Goal: Transaction & Acquisition: Purchase product/service

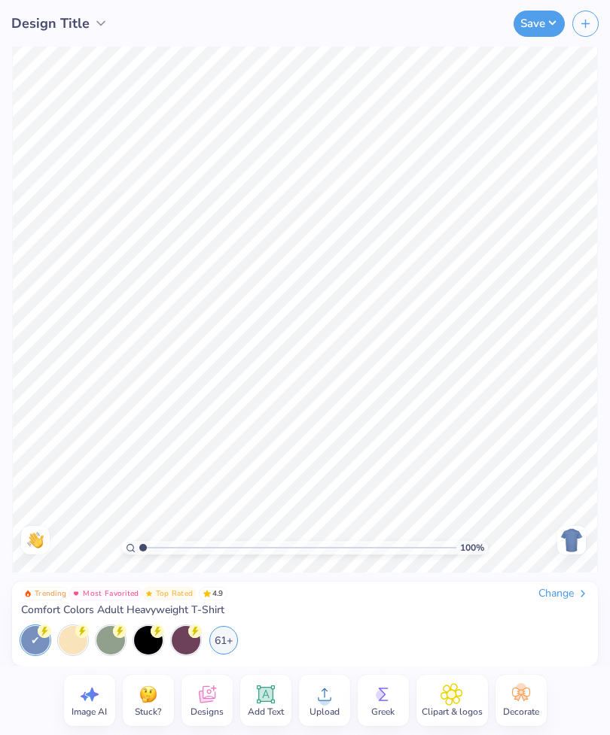
click at [89, 23] on div "Design Title" at bounding box center [59, 24] width 97 height 20
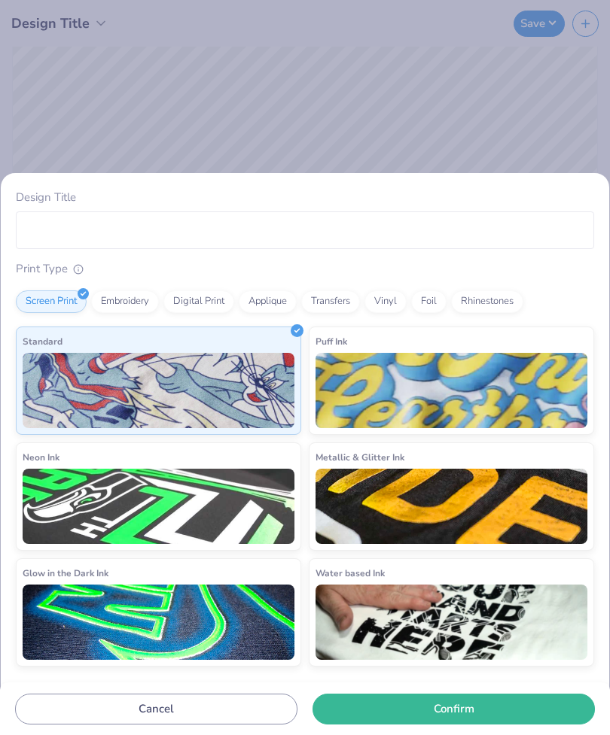
click at [548, 105] on div "Design Title Print Type Screen Print Embroidery Digital Print Applique Transfer…" at bounding box center [305, 367] width 610 height 735
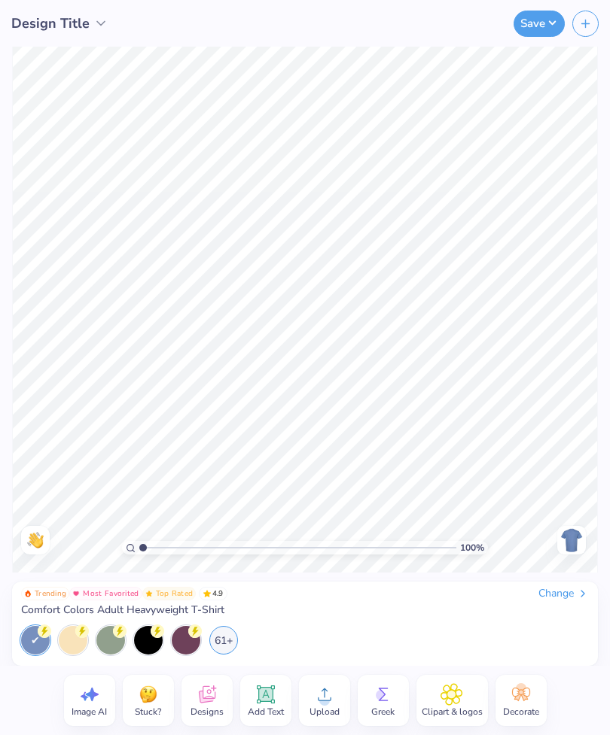
click at [567, 539] on img at bounding box center [571, 540] width 24 height 24
click at [101, 22] on icon at bounding box center [100, 23] width 15 height 15
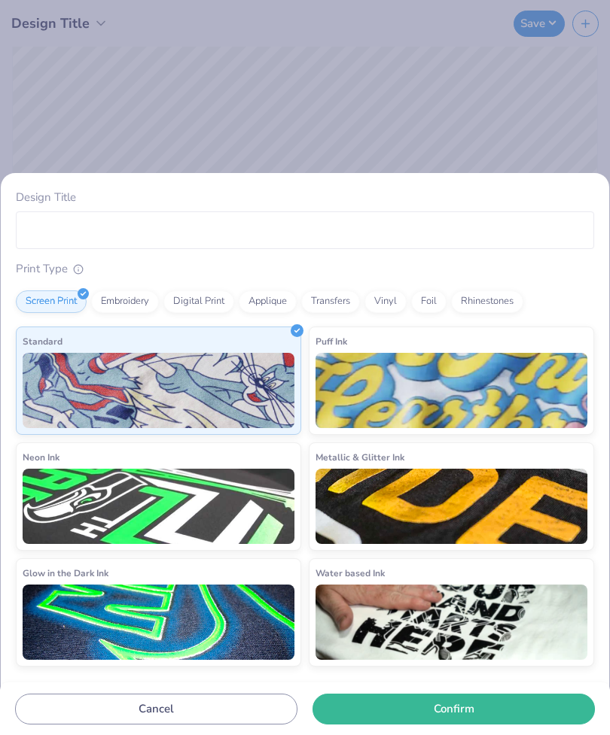
click at [540, 118] on div "Design Title Print Type Screen Print Embroidery Digital Print Applique Transfer…" at bounding box center [305, 367] width 610 height 735
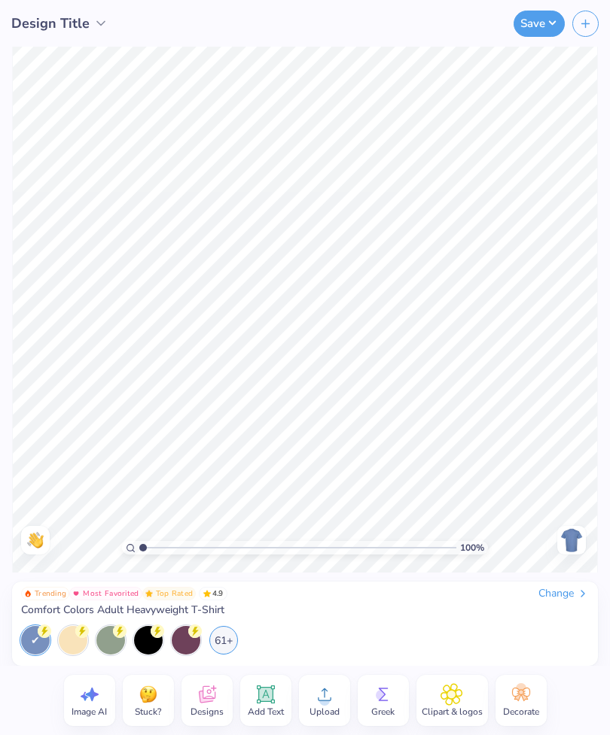
click at [568, 534] on img at bounding box center [571, 540] width 24 height 24
click at [331, 698] on icon at bounding box center [324, 694] width 23 height 23
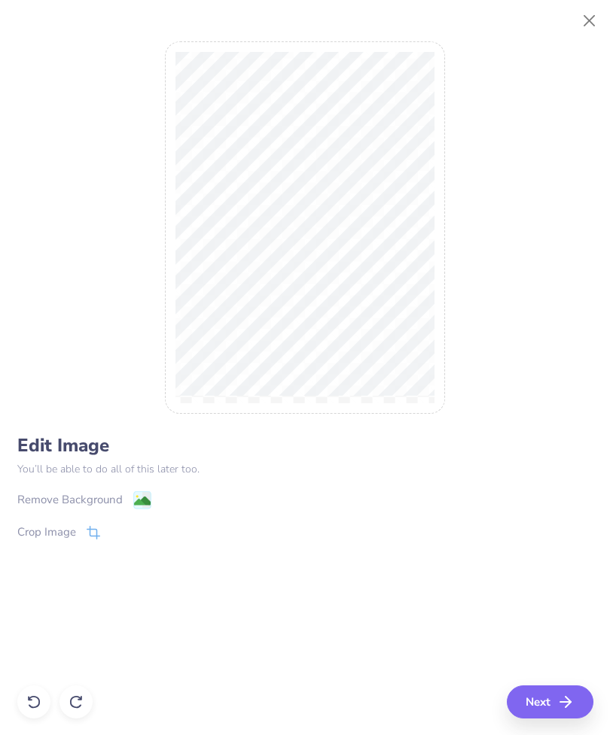
click at [561, 699] on icon "button" at bounding box center [565, 702] width 18 height 18
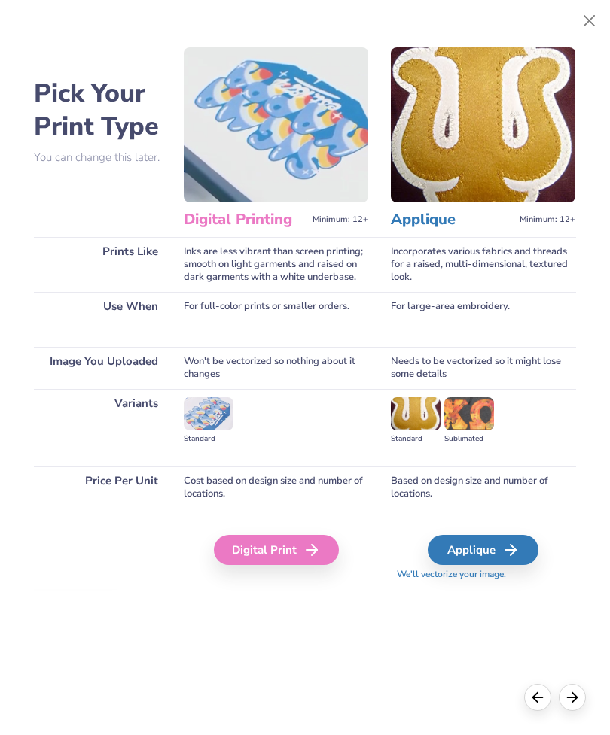
scroll to position [0, 424]
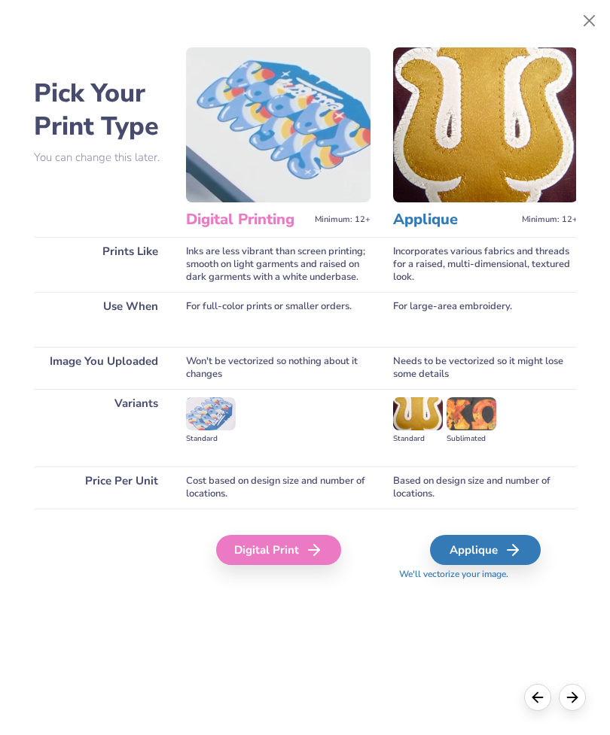
click at [311, 548] on icon at bounding box center [314, 550] width 18 height 18
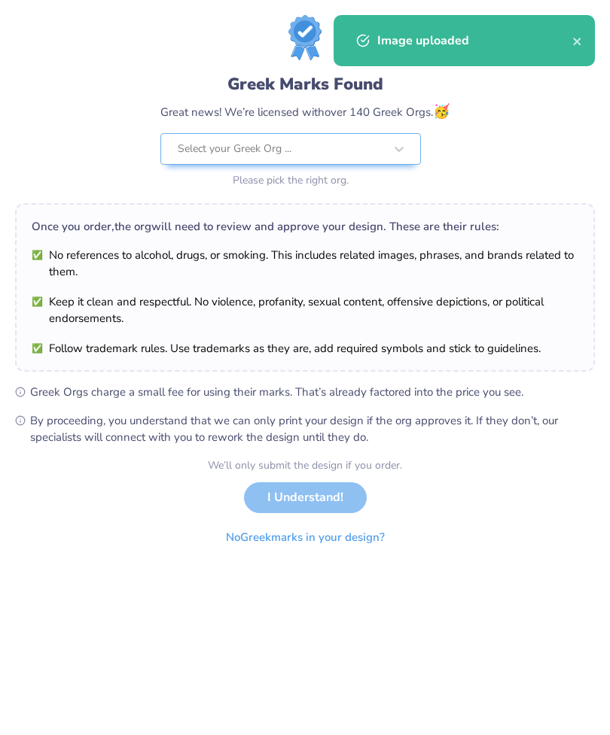
click at [579, 44] on icon "close" at bounding box center [577, 41] width 11 height 12
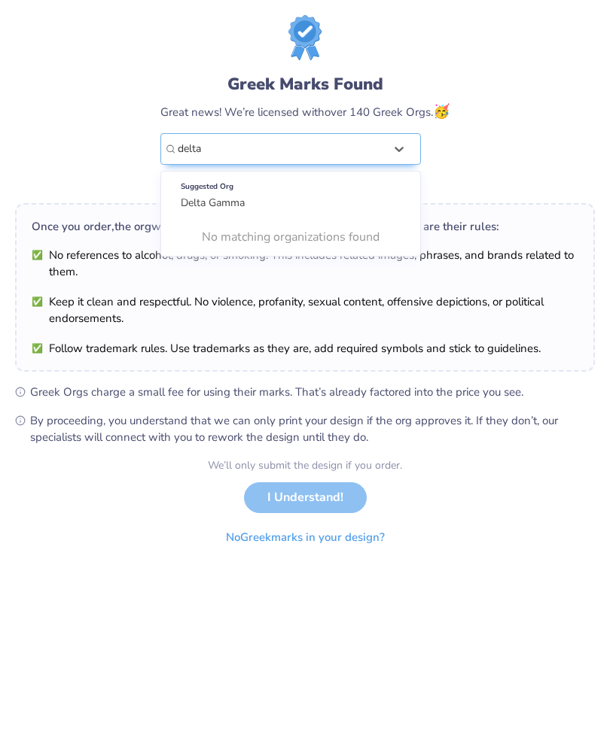
type input "delta"
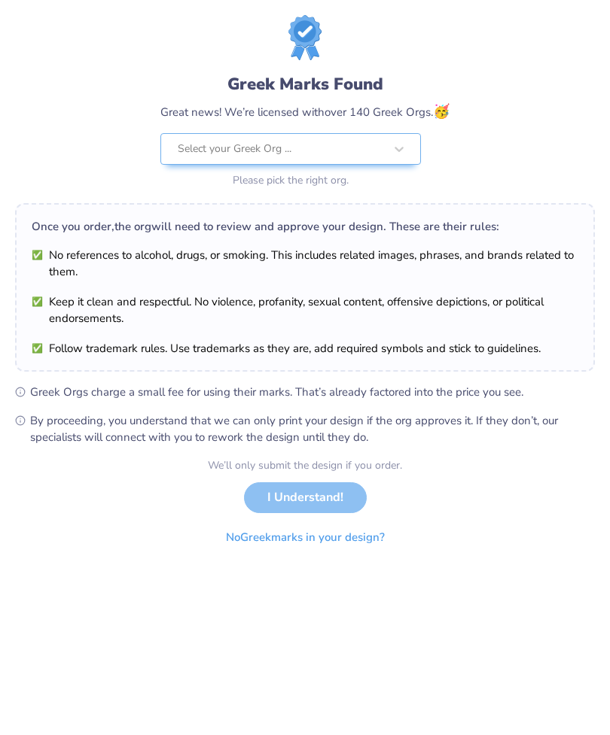
click at [309, 218] on div "Once you order, the org will need to review and approve your design. These are …" at bounding box center [305, 226] width 546 height 17
click at [236, 206] on div "Once you order, the org will need to review and approve your design. These are …" at bounding box center [304, 287] width 579 height 169
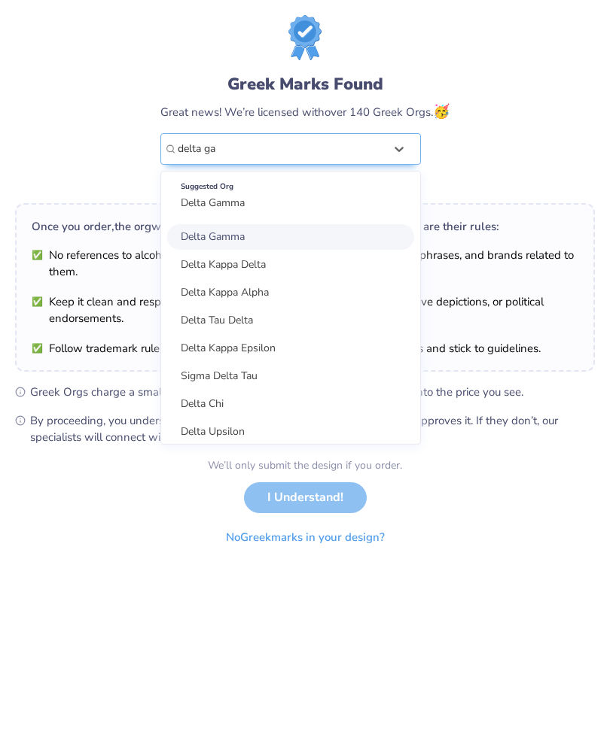
click at [348, 238] on div "Delta Gamma" at bounding box center [290, 237] width 247 height 26
type input "delta ga"
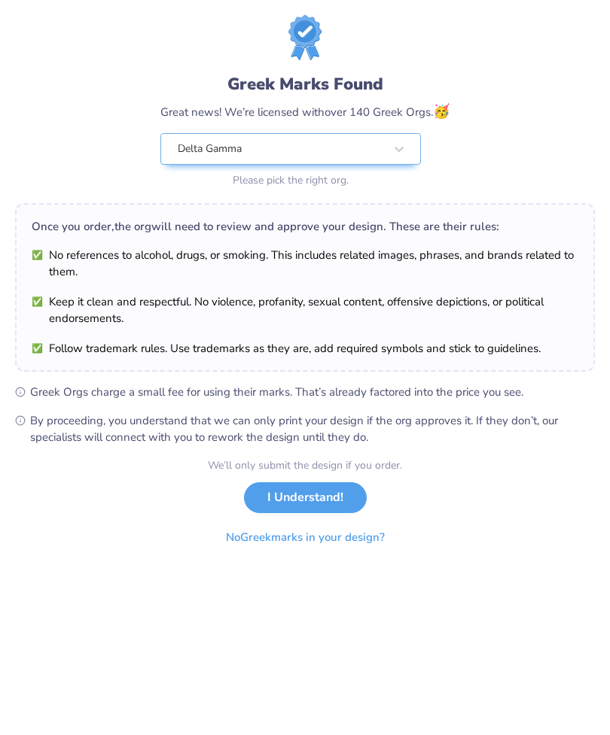
click at [331, 501] on button "I Understand!" at bounding box center [305, 497] width 123 height 31
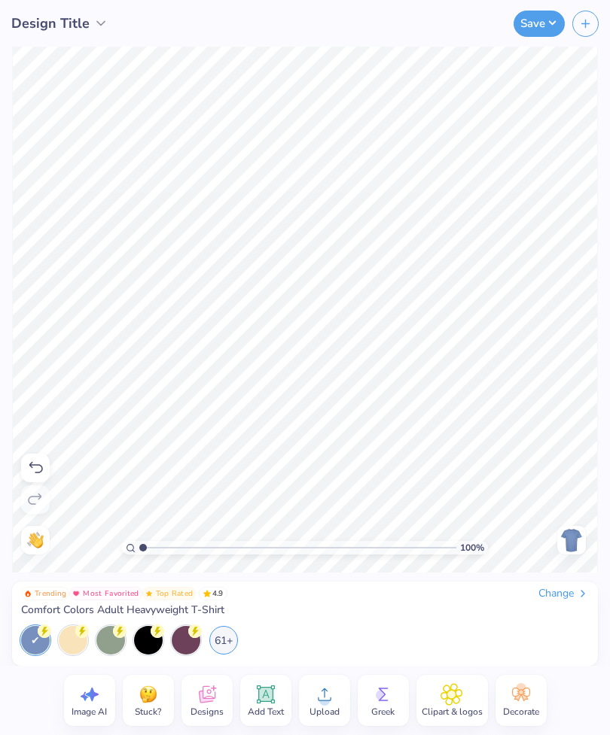
click at [226, 637] on div "61+" at bounding box center [223, 640] width 29 height 29
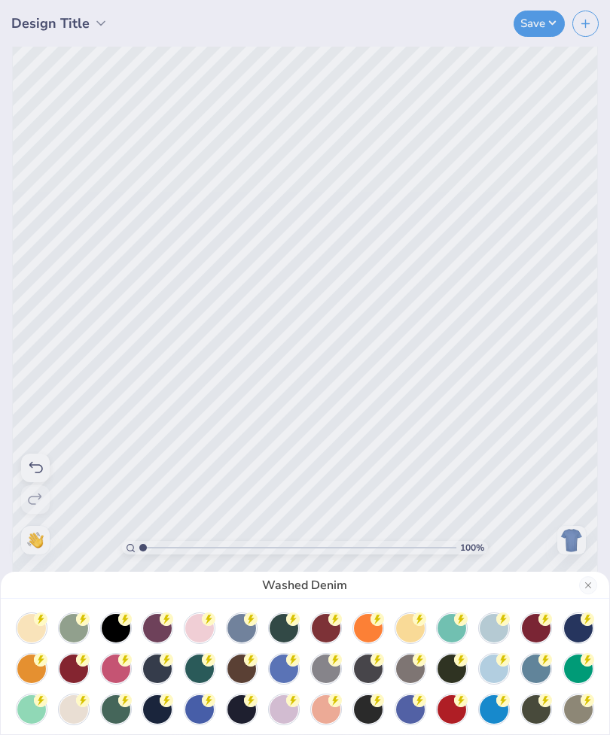
click at [206, 625] on div at bounding box center [199, 628] width 29 height 29
click at [363, 276] on div "Blossom" at bounding box center [305, 367] width 610 height 735
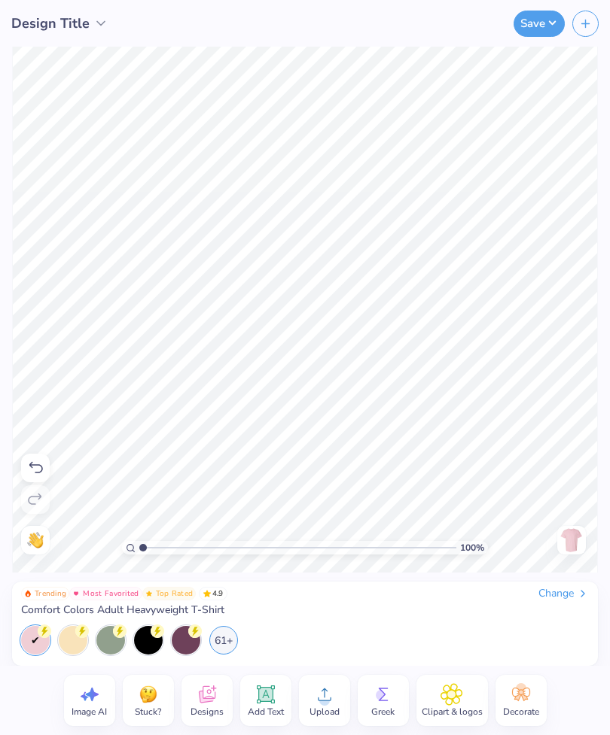
click at [226, 637] on div "61+" at bounding box center [223, 640] width 29 height 29
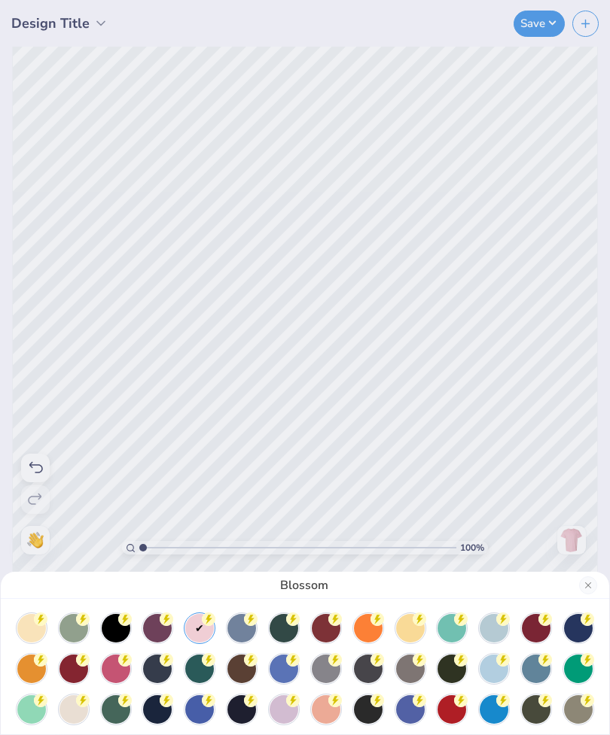
click at [74, 699] on div at bounding box center [73, 709] width 29 height 29
click at [42, 626] on div at bounding box center [31, 628] width 29 height 29
click at [333, 709] on div at bounding box center [326, 709] width 29 height 29
click at [415, 625] on div at bounding box center [410, 628] width 29 height 29
click at [502, 628] on div at bounding box center [493, 628] width 29 height 29
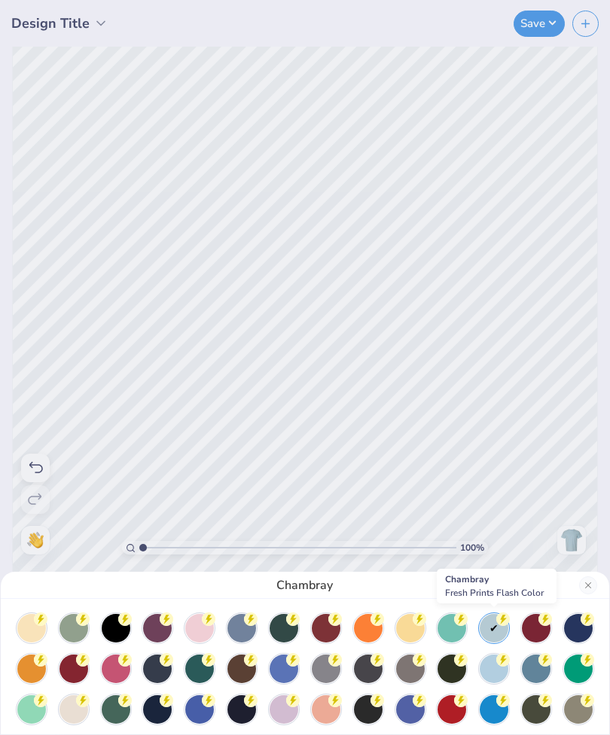
click at [496, 673] on div at bounding box center [493, 669] width 29 height 29
click at [576, 630] on div at bounding box center [578, 628] width 29 height 29
click at [580, 663] on div at bounding box center [578, 669] width 29 height 29
click at [583, 709] on div at bounding box center [578, 709] width 29 height 29
click at [491, 628] on div at bounding box center [493, 628] width 29 height 29
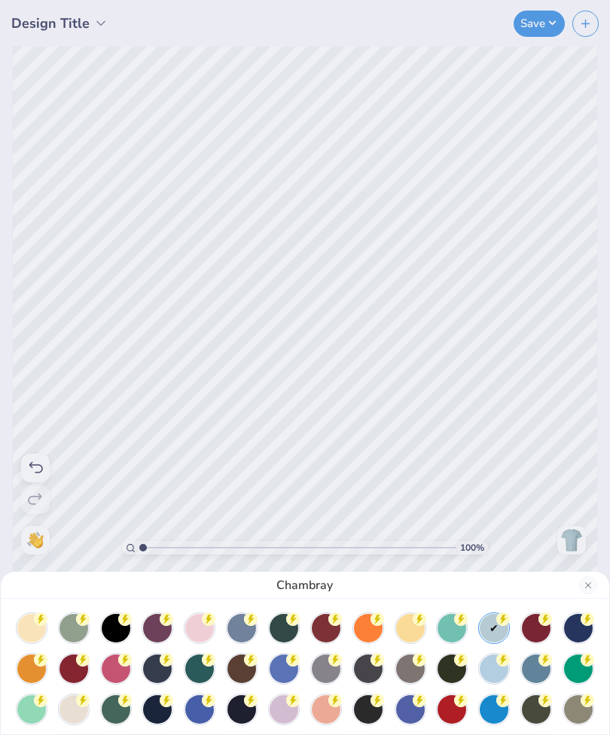
click at [214, 623] on icon at bounding box center [209, 620] width 14 height 14
click at [468, 442] on div "Blossom" at bounding box center [305, 367] width 610 height 735
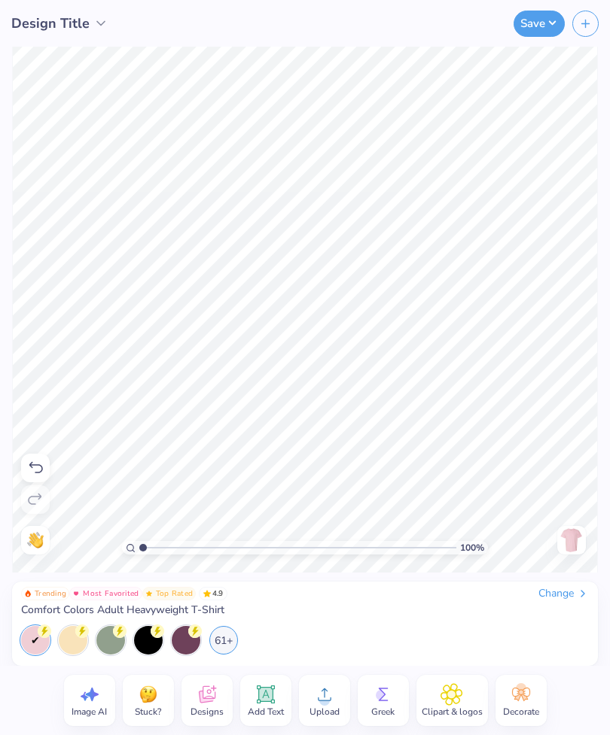
click at [554, 20] on button "Save" at bounding box center [538, 24] width 51 height 26
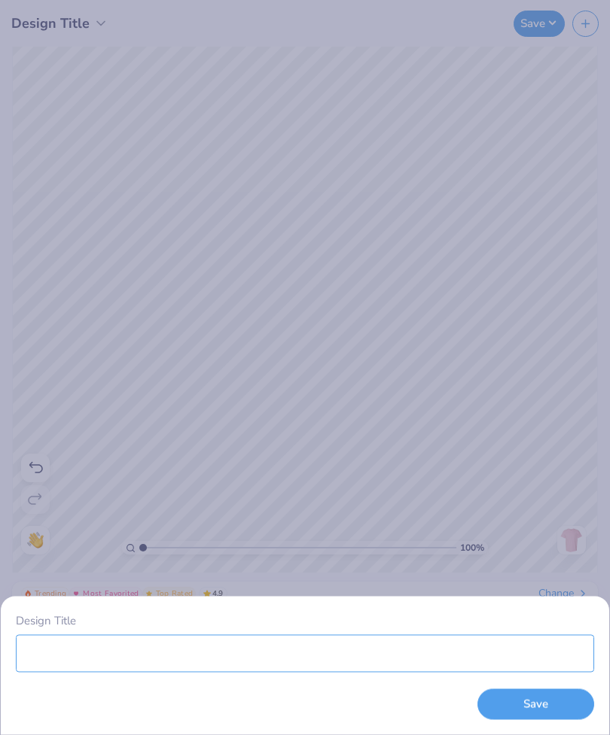
click at [509, 655] on input "Design Title" at bounding box center [305, 653] width 578 height 38
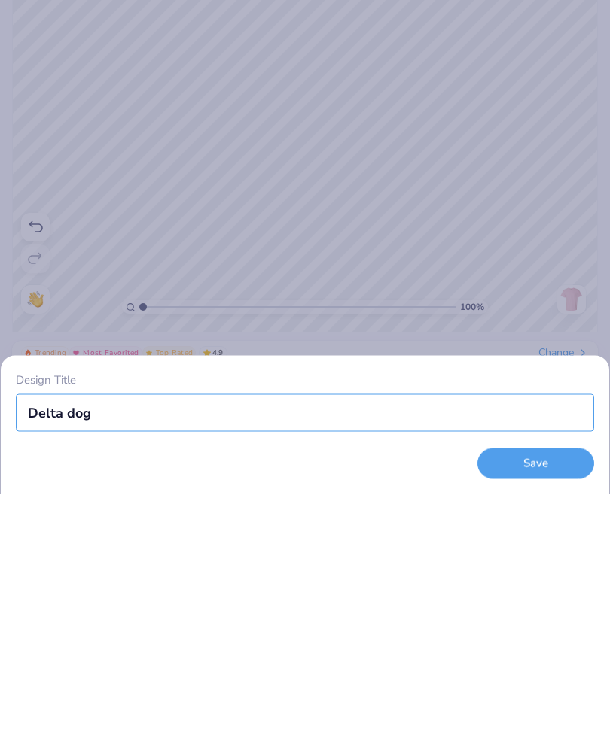
type input "Delta dogs"
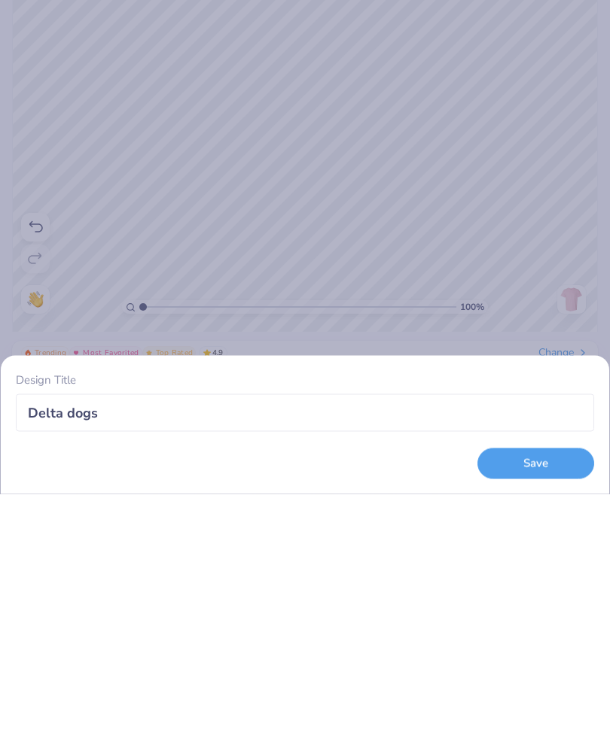
click at [534, 689] on button "Save" at bounding box center [535, 704] width 117 height 31
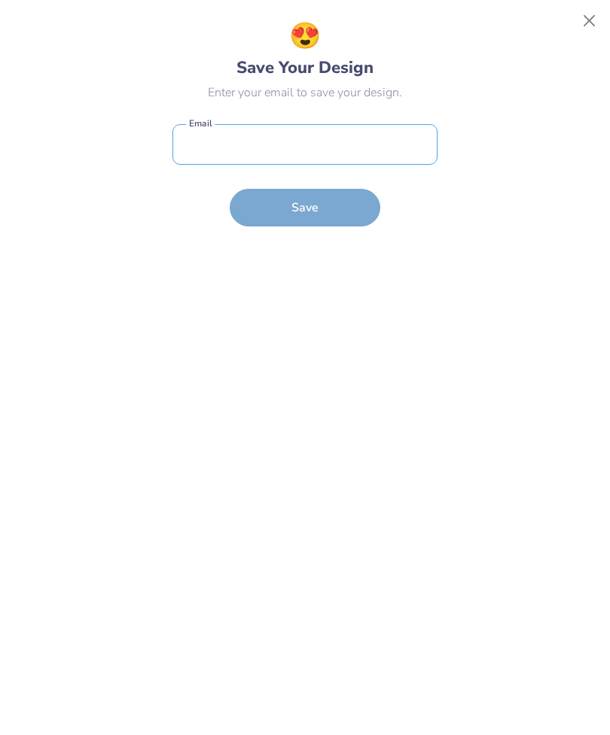
click at [372, 152] on input "email" at bounding box center [304, 144] width 265 height 41
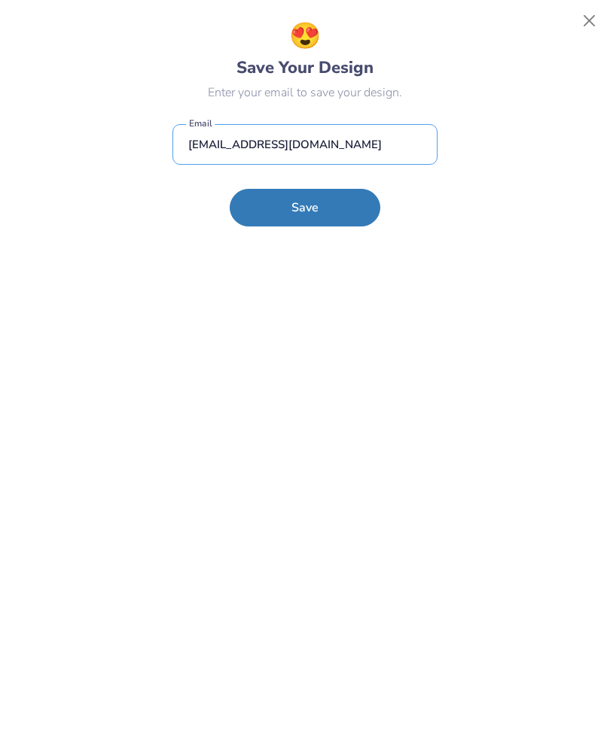
type input "[EMAIL_ADDRESS][DOMAIN_NAME]"
click at [337, 214] on button "Save" at bounding box center [305, 208] width 150 height 38
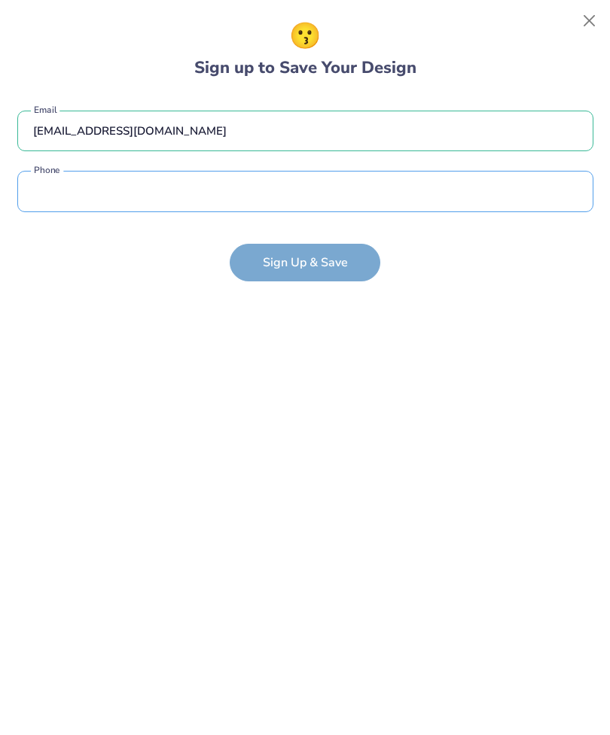
click at [465, 179] on input "tel" at bounding box center [305, 191] width 576 height 41
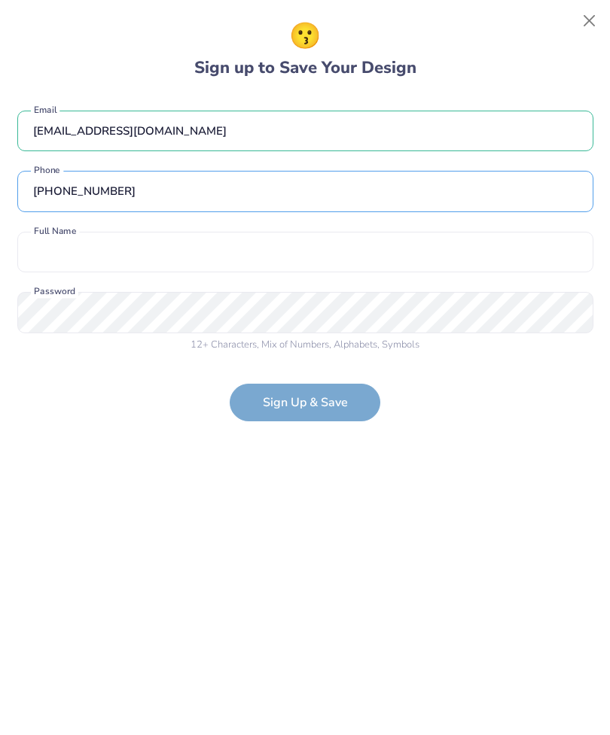
click at [436, 187] on input "[PHONE_NUMBER]" at bounding box center [305, 191] width 576 height 41
type input "[PHONE_NUMBER]"
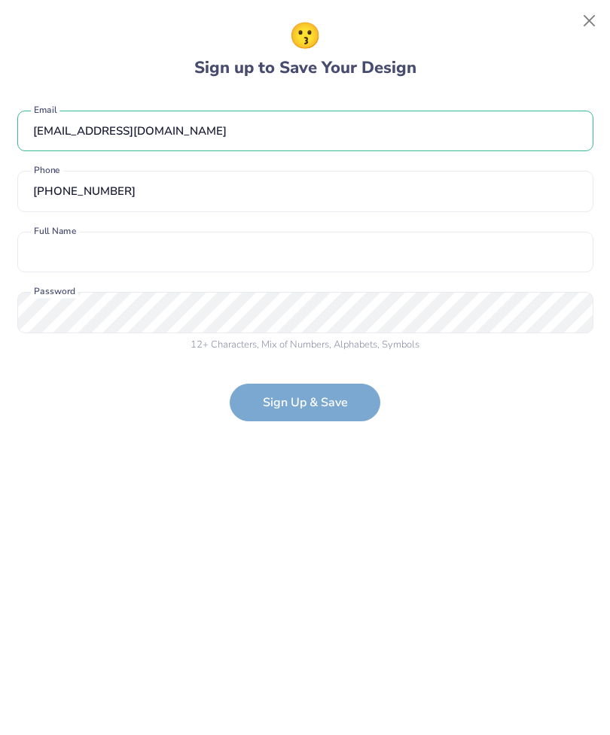
click at [377, 253] on input "text" at bounding box center [305, 252] width 576 height 41
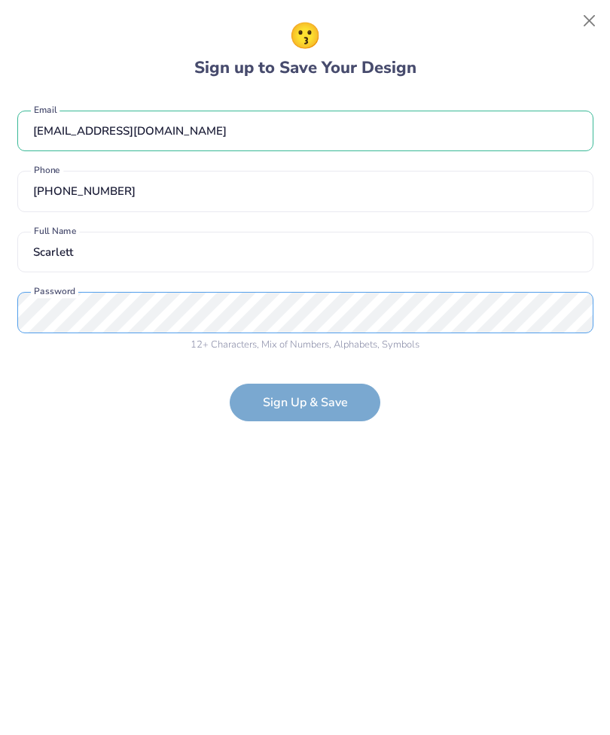
click at [419, 309] on div "[EMAIL_ADDRESS][DOMAIN_NAME] Email [PHONE_NUMBER] Phone Scarlett Both first and…" at bounding box center [305, 228] width 576 height 265
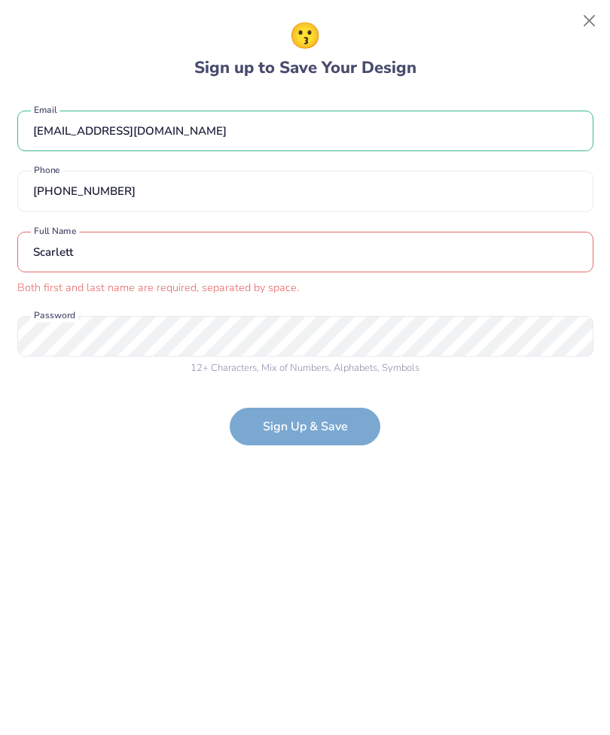
click at [452, 240] on input "Scarlett" at bounding box center [305, 252] width 576 height 41
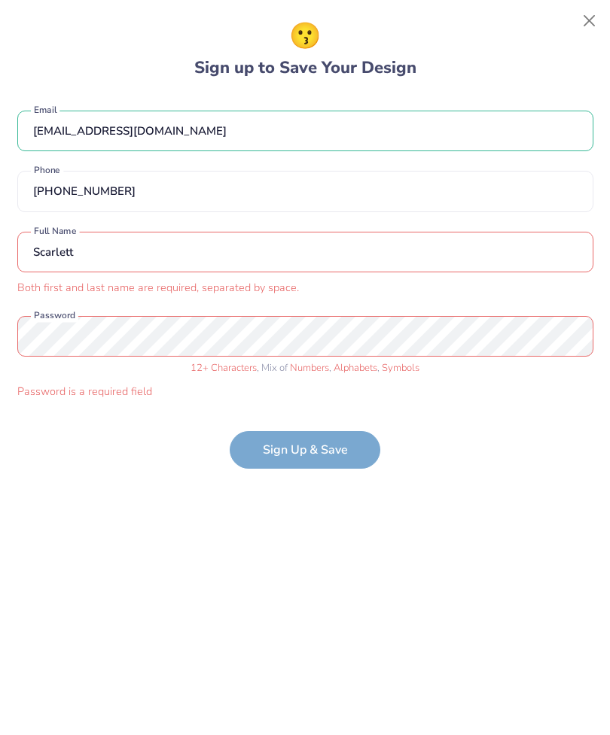
click at [477, 243] on input "Scarlett" at bounding box center [305, 252] width 576 height 41
click at [99, 258] on input "Scarlett" at bounding box center [305, 252] width 576 height 41
click at [494, 263] on input "Scarlett ng" at bounding box center [305, 252] width 576 height 41
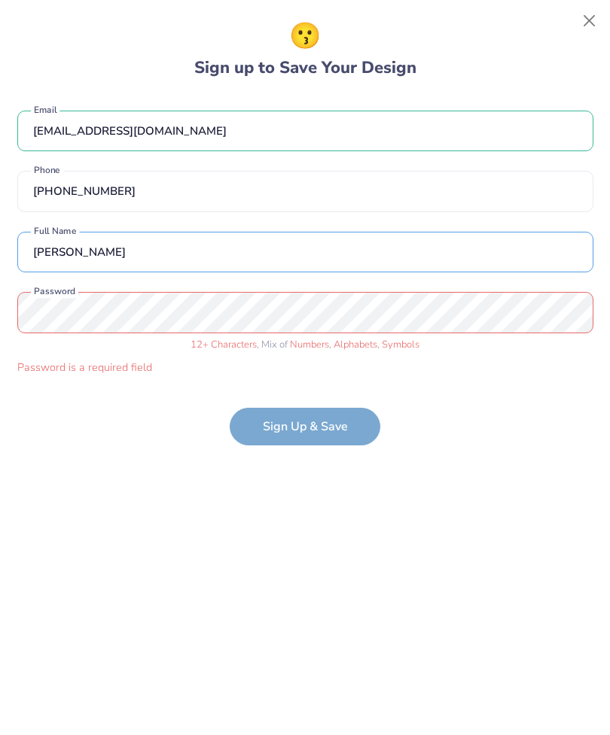
type input "[PERSON_NAME]"
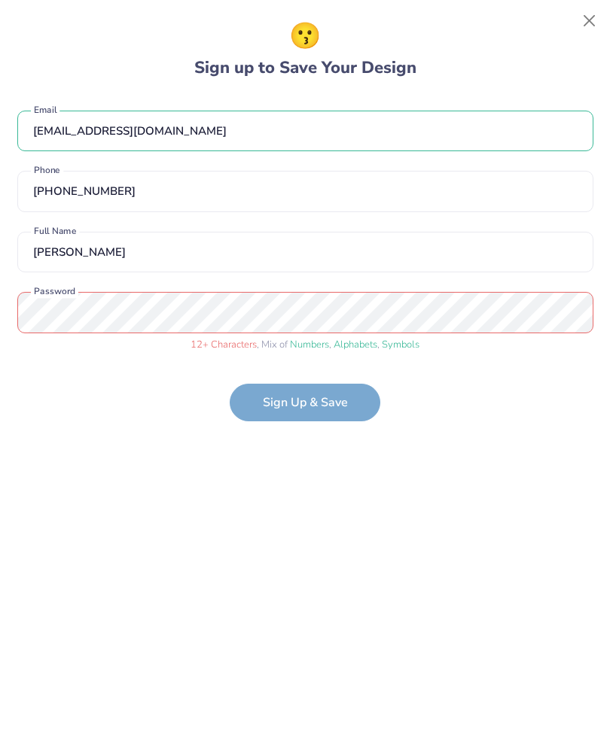
click at [345, 412] on form "[EMAIL_ADDRESS][DOMAIN_NAME] Email [PHONE_NUMBER] Phone [PERSON_NAME] Full Name…" at bounding box center [305, 259] width 576 height 327
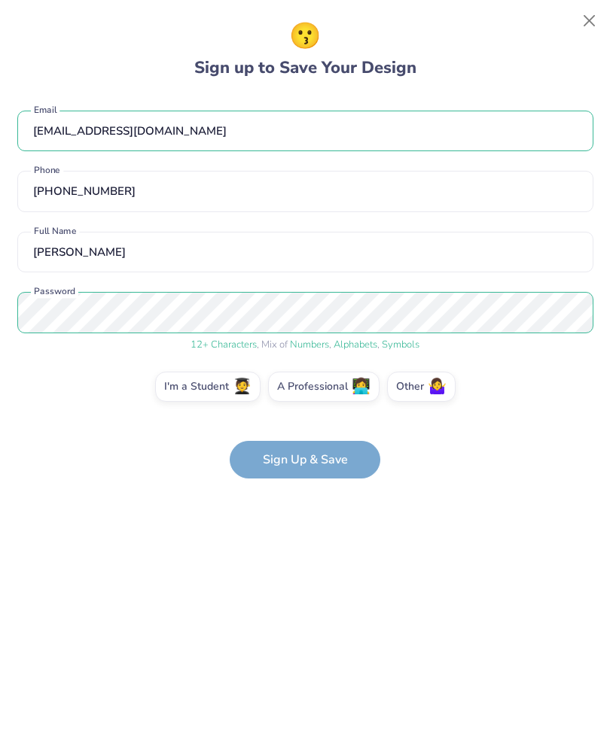
click at [347, 469] on form "[EMAIL_ADDRESS][DOMAIN_NAME] Email [PHONE_NUMBER] Phone [PERSON_NAME] Full Name…" at bounding box center [305, 288] width 576 height 384
click at [295, 445] on form "[EMAIL_ADDRESS][DOMAIN_NAME] Email [PHONE_NUMBER] Phone [PERSON_NAME] Full Name…" at bounding box center [305, 288] width 576 height 384
click at [321, 470] on form "[EMAIL_ADDRESS][DOMAIN_NAME] Email [PHONE_NUMBER] Phone [PERSON_NAME] Full Name…" at bounding box center [305, 288] width 576 height 384
click at [321, 471] on form "[EMAIL_ADDRESS][DOMAIN_NAME] Email [PHONE_NUMBER] Phone [PERSON_NAME] Full Name…" at bounding box center [305, 288] width 576 height 384
click at [590, 23] on button "Close" at bounding box center [589, 21] width 29 height 29
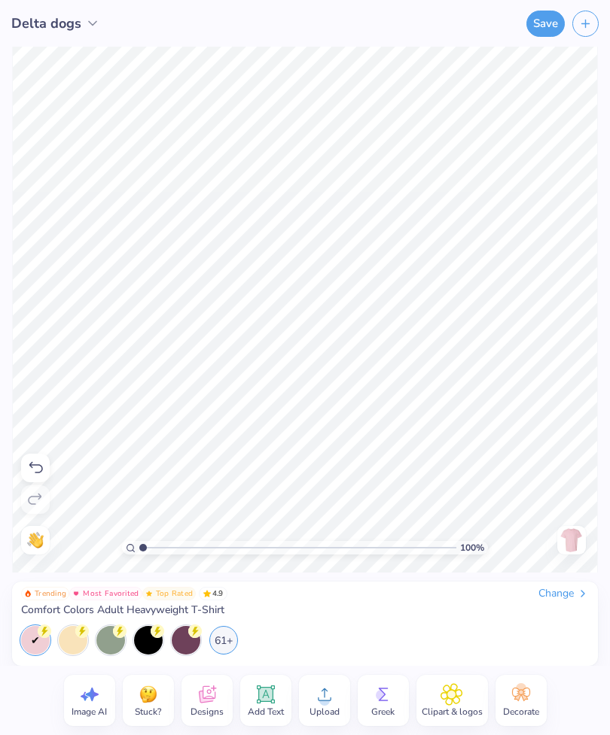
click at [578, 595] on icon at bounding box center [582, 594] width 12 height 12
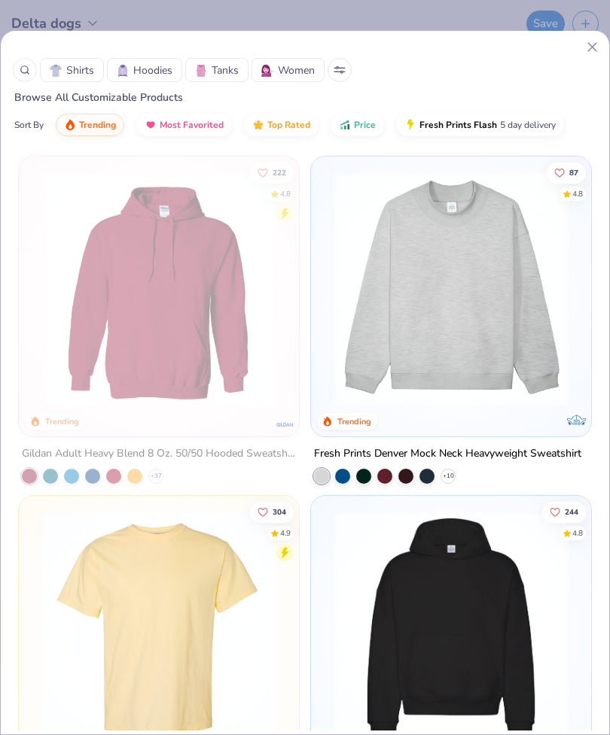
click at [575, 48] on div at bounding box center [296, 47] width 608 height 16
click at [574, 48] on div at bounding box center [296, 47] width 608 height 16
click at [591, 51] on icon at bounding box center [592, 47] width 16 height 16
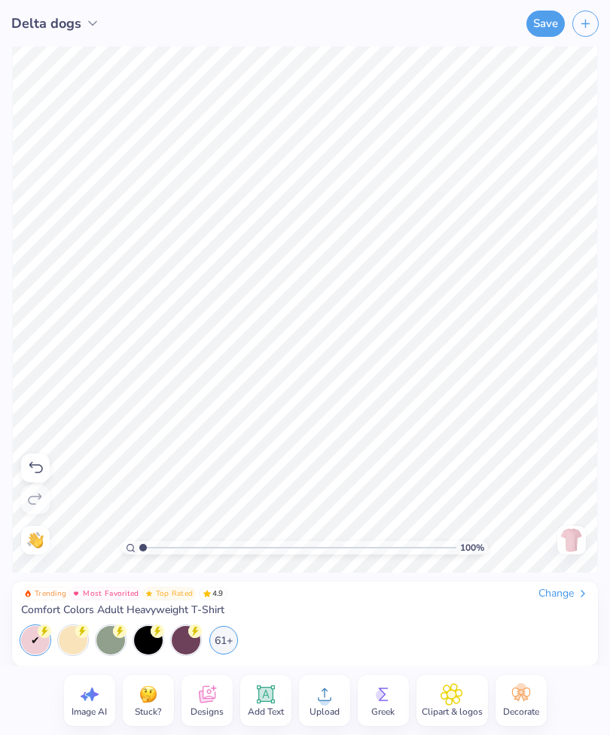
click at [546, 26] on button "Save" at bounding box center [545, 24] width 38 height 26
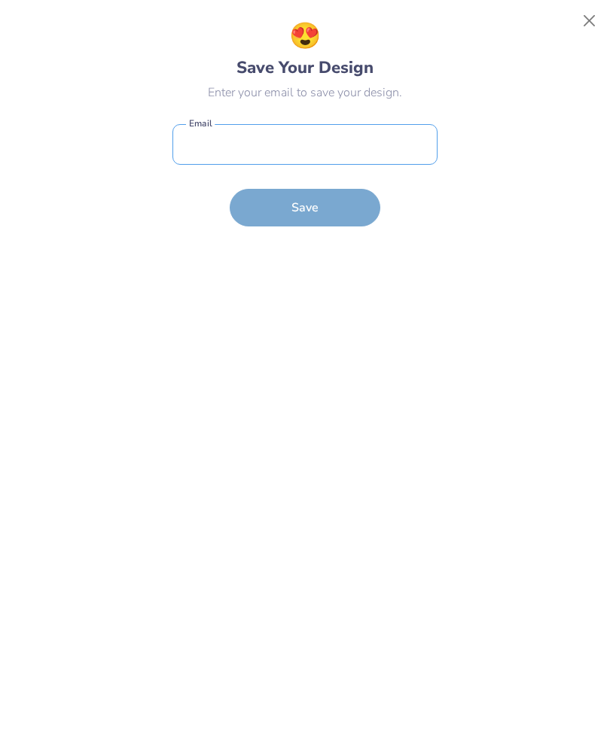
type input "."
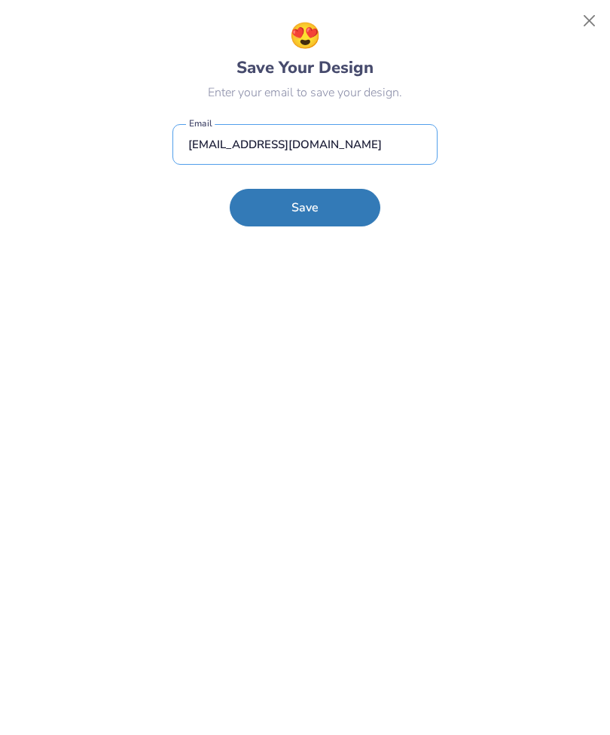
type input "[EMAIL_ADDRESS][DOMAIN_NAME]"
click at [338, 203] on button "Save" at bounding box center [305, 208] width 150 height 38
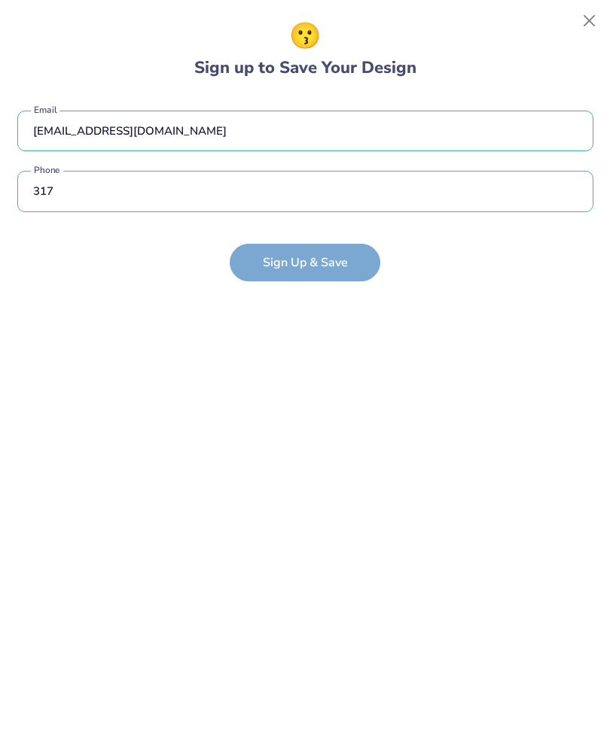
type input "[PHONE_NUMBER]"
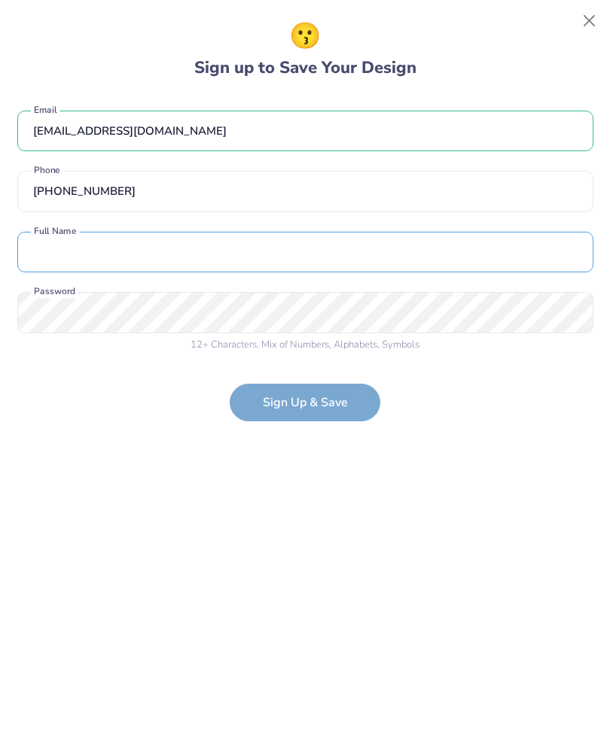
click at [329, 260] on input "text" at bounding box center [305, 252] width 576 height 41
type input "Scarlett ng"
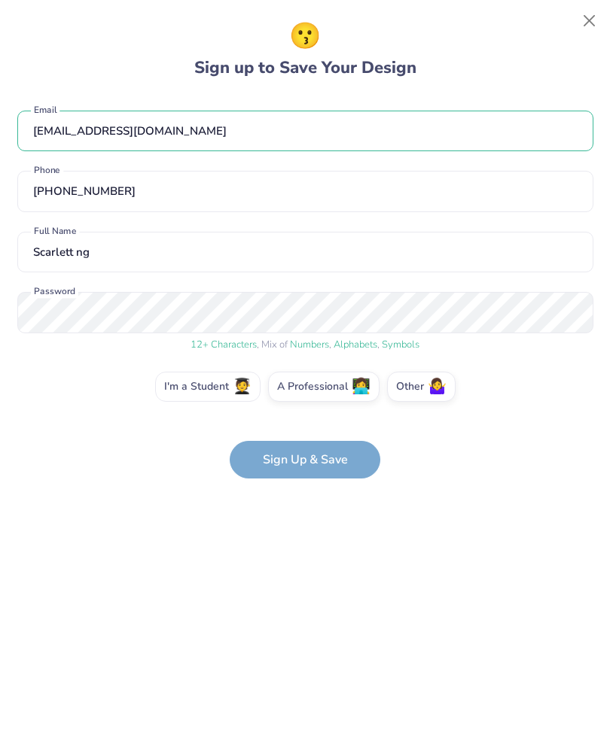
click at [247, 389] on span "🧑‍🎓" at bounding box center [242, 386] width 19 height 17
click at [300, 389] on input "I'm a Student 🧑‍🎓" at bounding box center [305, 391] width 10 height 10
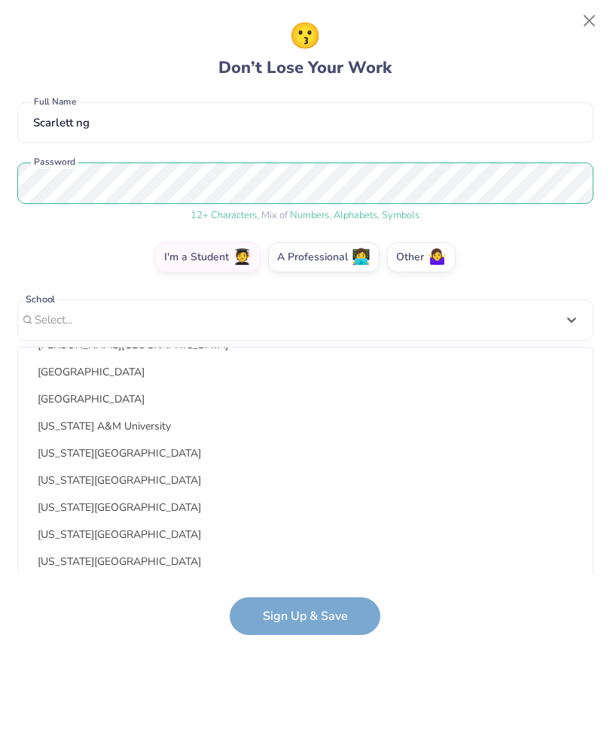
scroll to position [14171, 0]
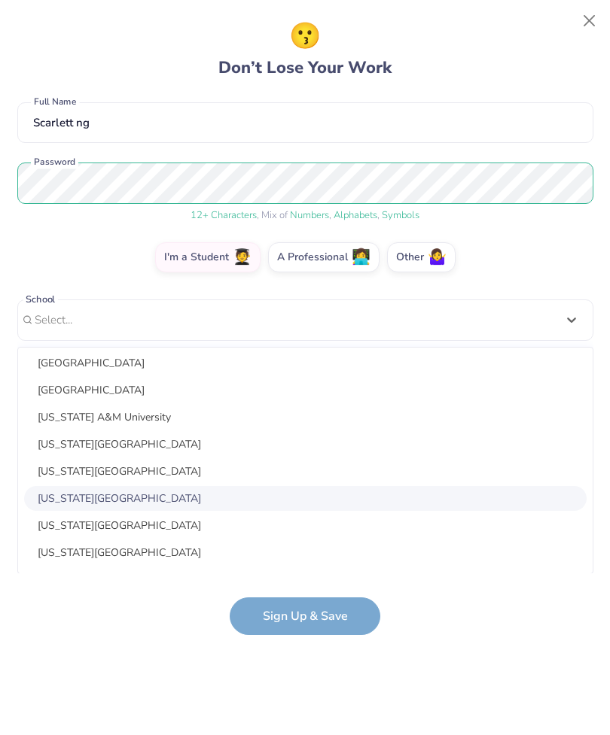
click at [167, 500] on div "[US_STATE][GEOGRAPHIC_DATA]" at bounding box center [305, 498] width 562 height 25
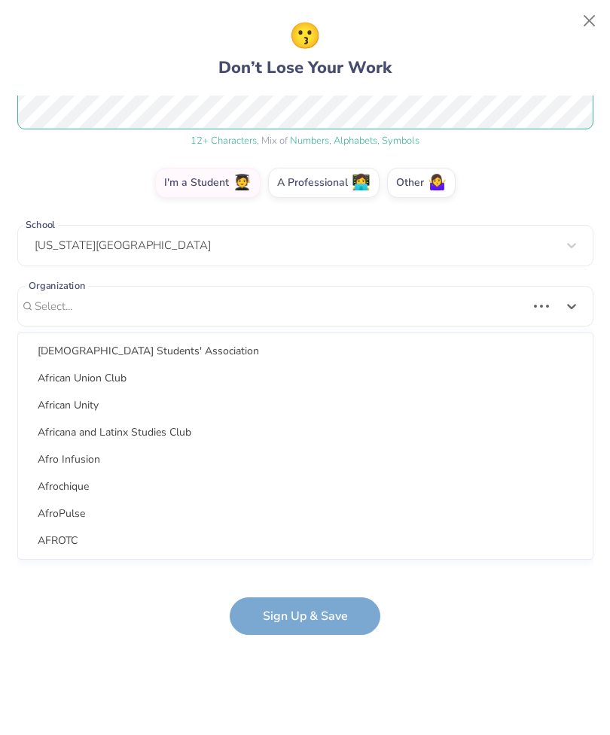
scroll to position [3865, 0]
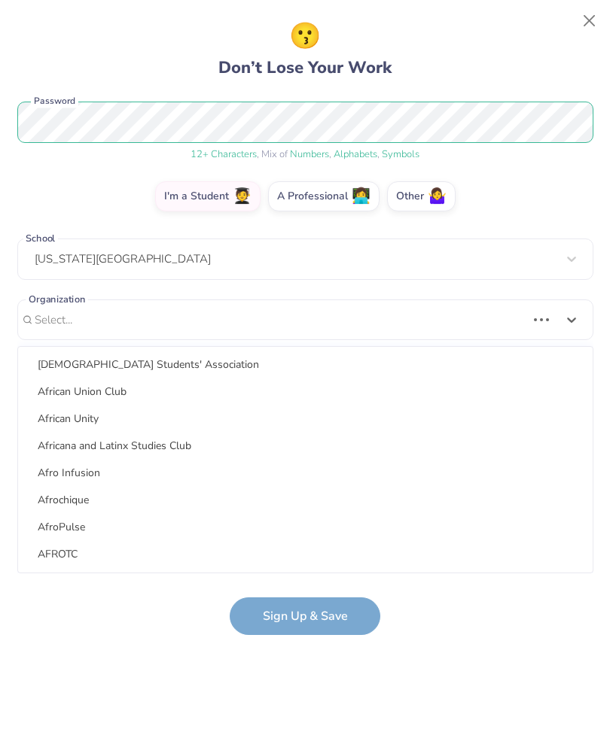
click at [576, 524] on div "AfroPulse" at bounding box center [305, 527] width 562 height 25
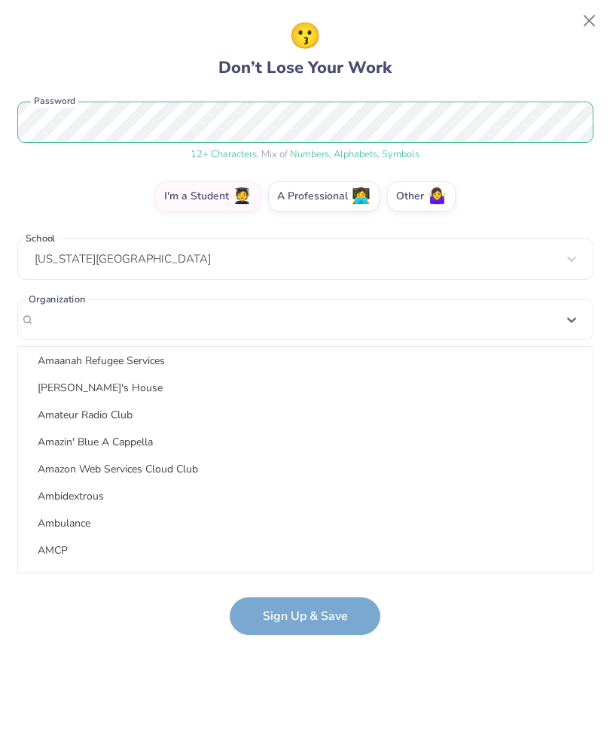
scroll to position [10300, 0]
click at [599, 549] on div "😗 Don’t Lose Your Work [EMAIL_ADDRESS][DOMAIN_NAME] Email [PHONE_NUMBER] Phone …" at bounding box center [305, 367] width 610 height 735
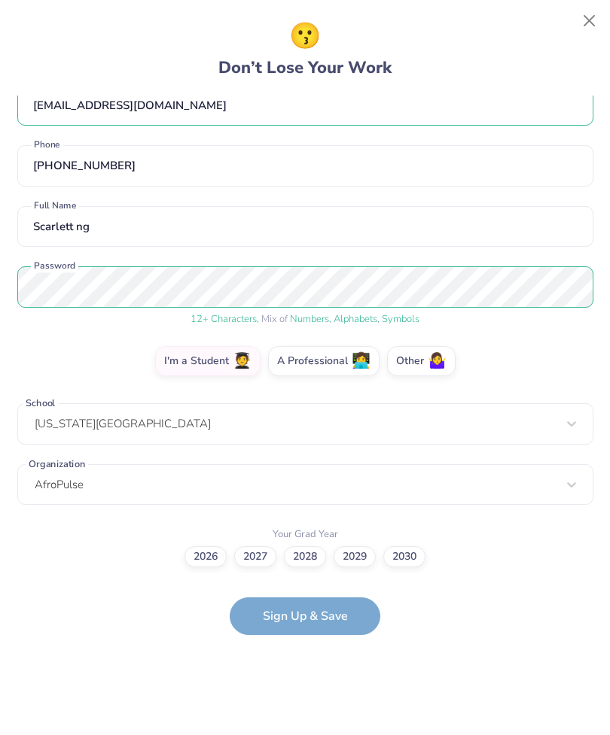
click at [599, 549] on div "😗 Don’t Lose Your Work [EMAIL_ADDRESS][DOMAIN_NAME] Email [PHONE_NUMBER] Phone …" at bounding box center [305, 367] width 610 height 735
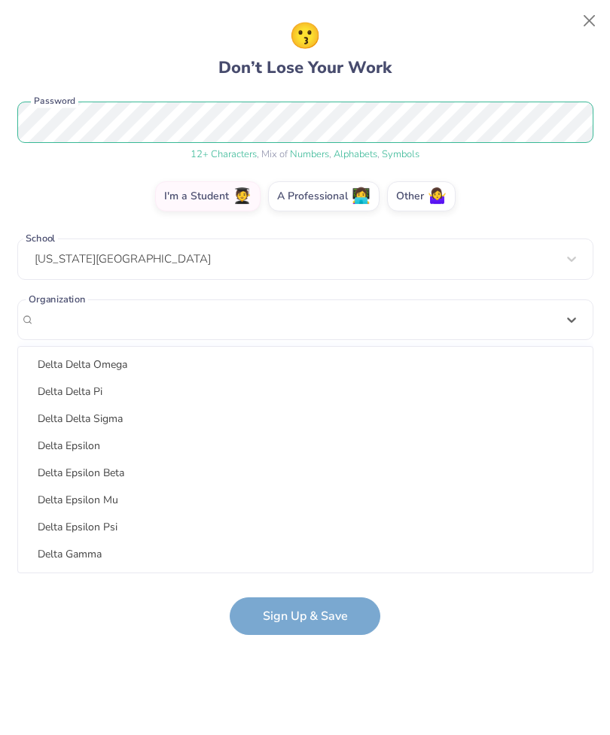
scroll to position [57484, 0]
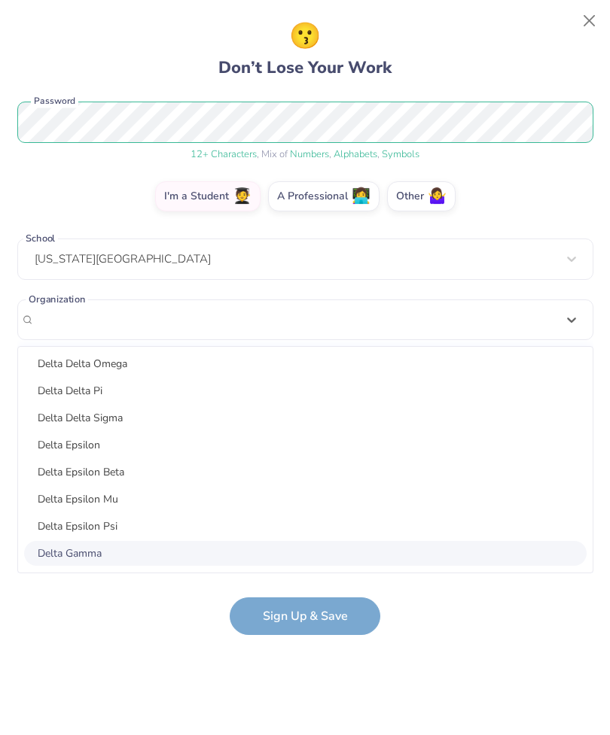
click at [92, 557] on div "Delta Gamma" at bounding box center [305, 553] width 562 height 25
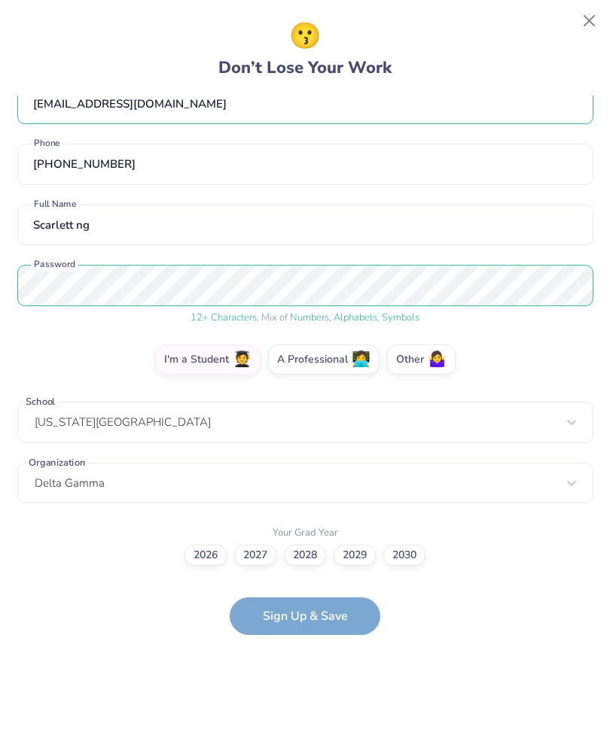
scroll to position [26, 0]
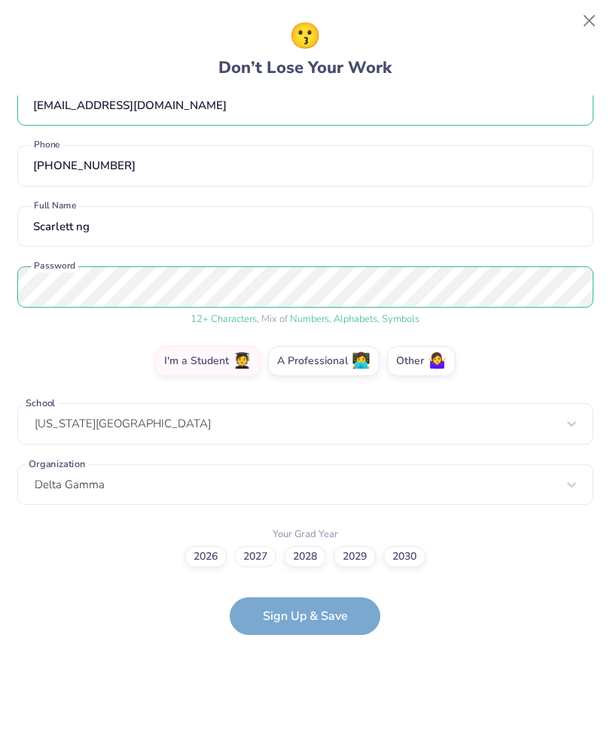
click at [260, 561] on label "2027" at bounding box center [255, 556] width 42 height 21
click at [300, 577] on input "2027" at bounding box center [305, 582] width 10 height 10
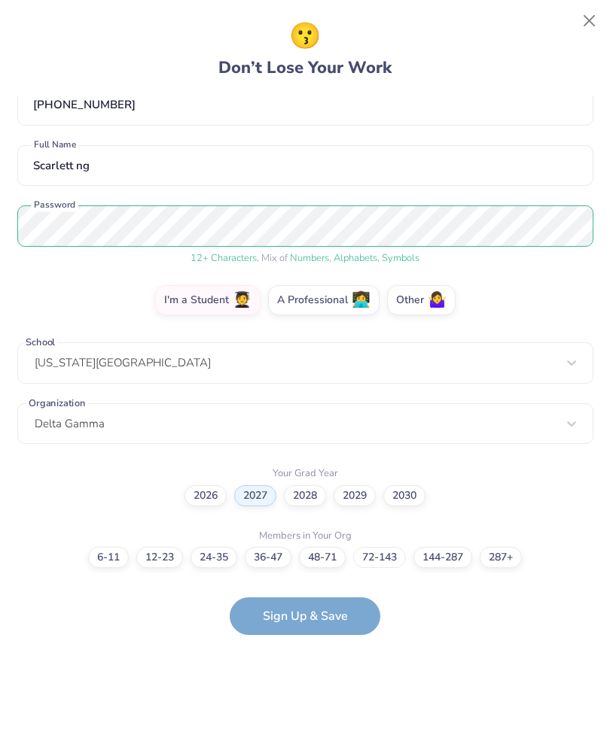
click at [395, 558] on label "72-143" at bounding box center [379, 557] width 53 height 21
click at [310, 640] on input "72-143" at bounding box center [305, 645] width 10 height 10
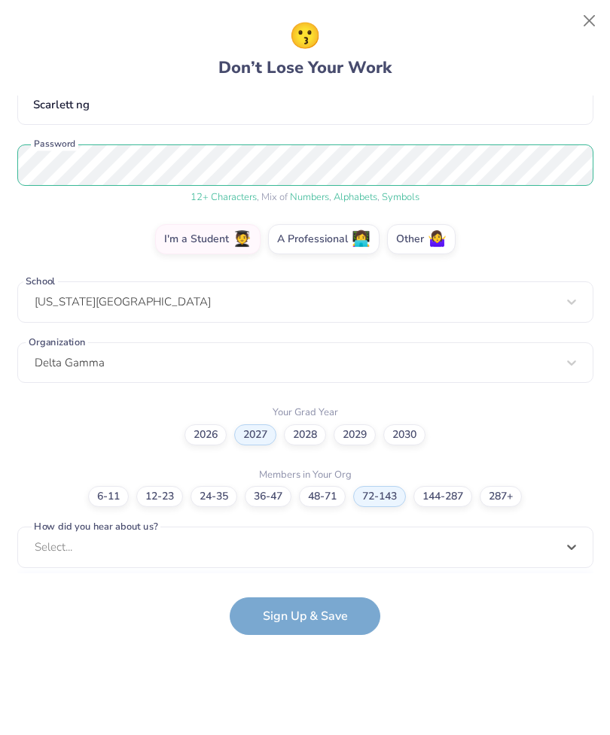
scroll to position [372, 0]
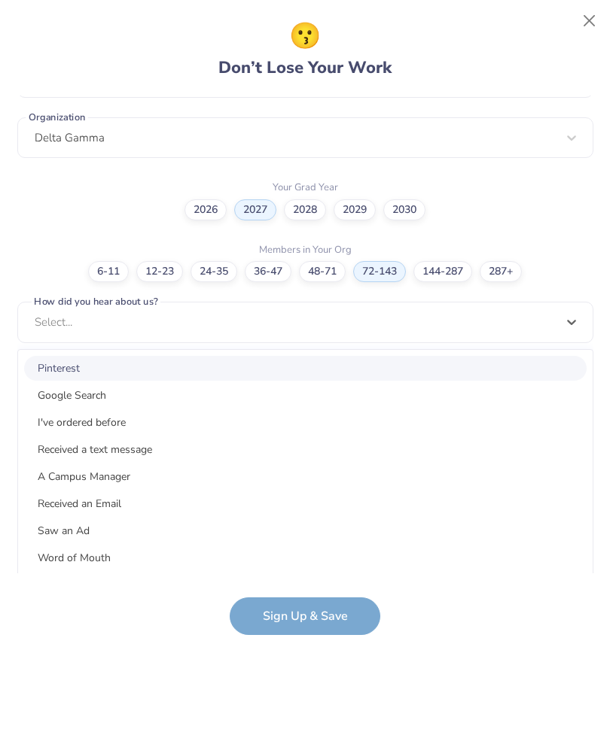
click at [135, 485] on div "A Campus Manager" at bounding box center [305, 476] width 562 height 25
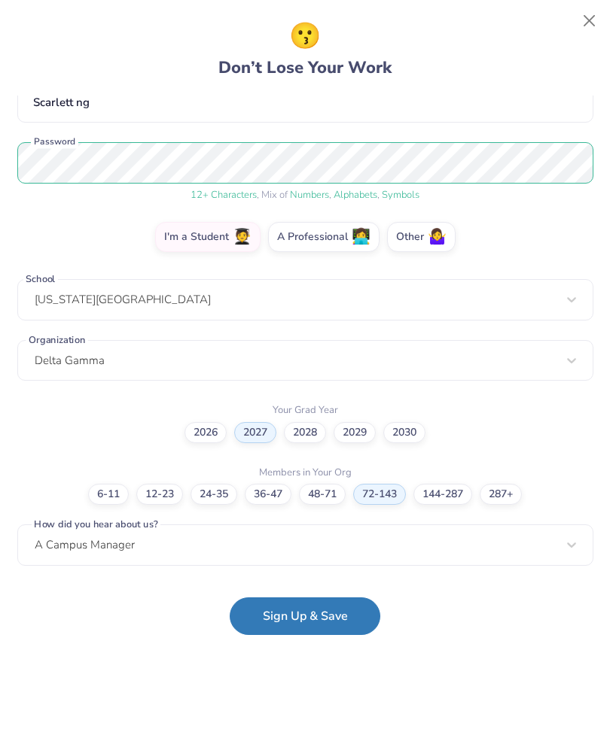
scroll to position [147, 0]
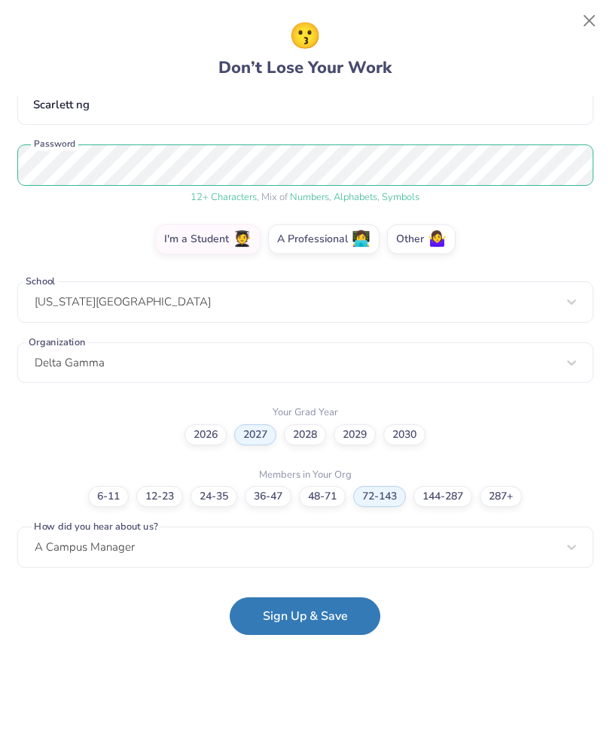
click at [322, 622] on button "Sign Up & Save" at bounding box center [305, 616] width 150 height 38
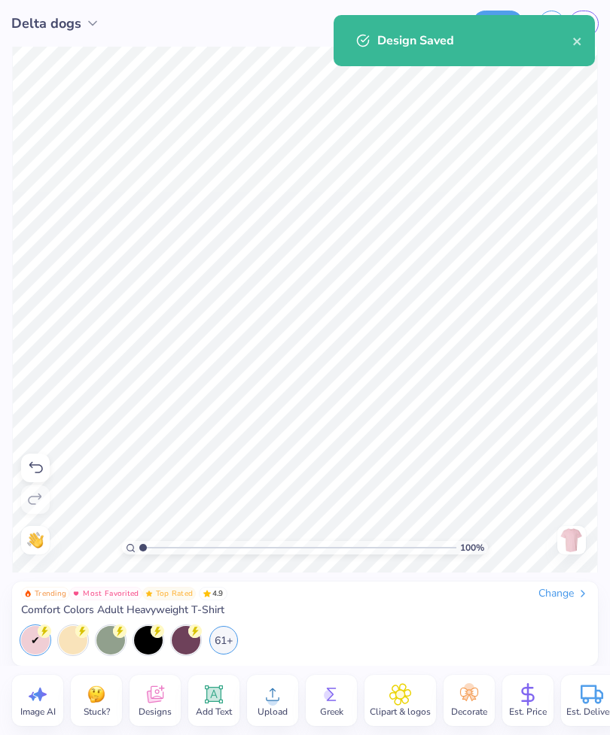
click at [566, 49] on div "Design Saved" at bounding box center [474, 41] width 195 height 18
click at [578, 42] on icon "close" at bounding box center [577, 42] width 8 height 8
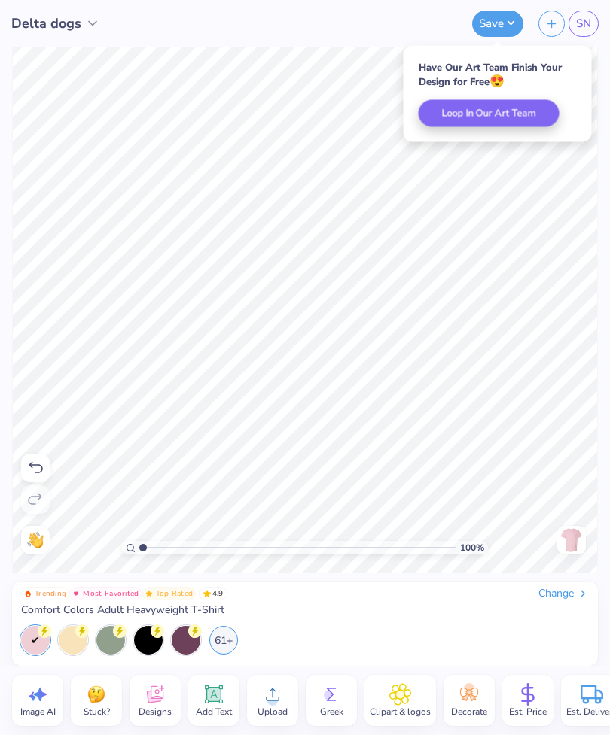
click at [540, 702] on div "Est. Price" at bounding box center [527, 700] width 51 height 51
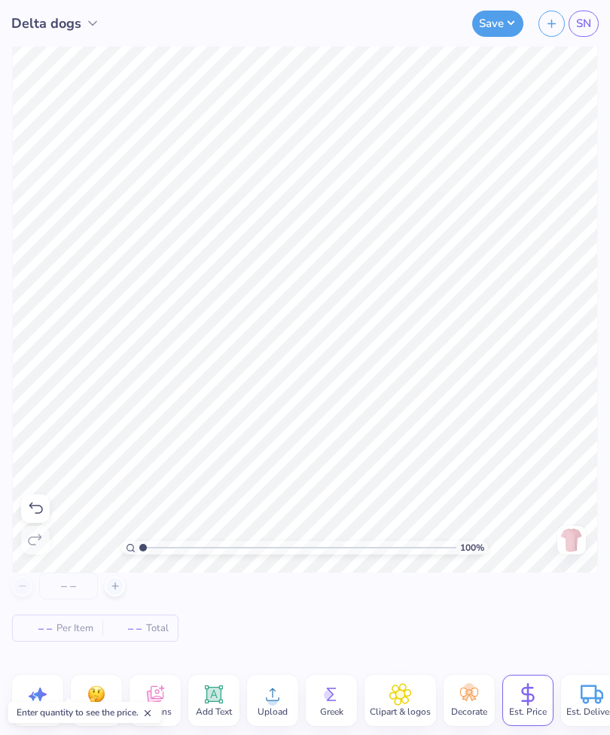
click at [29, 632] on span "– –" at bounding box center [37, 629] width 30 height 16
click at [595, 685] on icon at bounding box center [591, 694] width 23 height 23
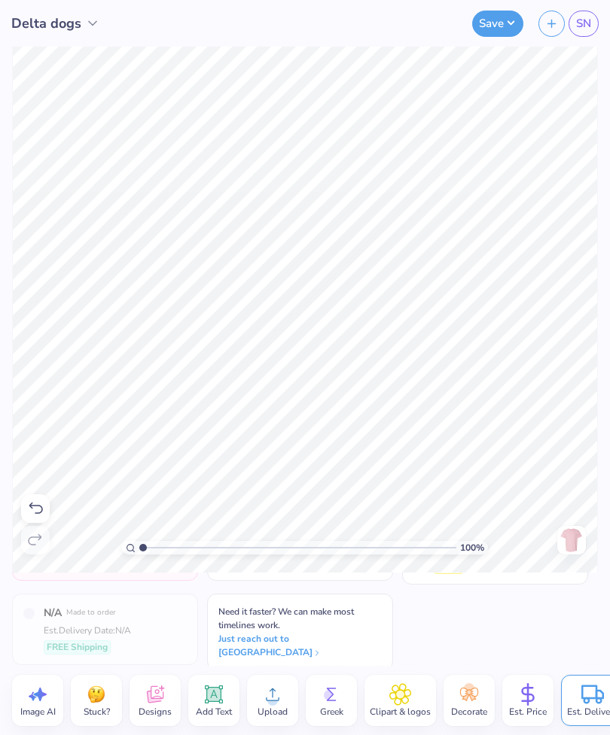
scroll to position [62, 0]
click at [537, 688] on icon at bounding box center [527, 694] width 23 height 23
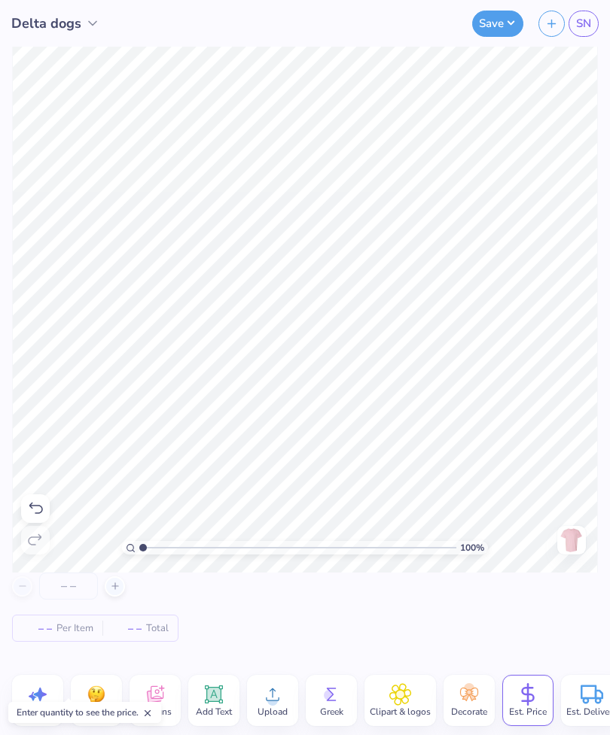
click at [66, 628] on span "Per Item" at bounding box center [74, 629] width 37 height 16
click at [108, 580] on div at bounding box center [115, 586] width 20 height 20
click at [113, 591] on div at bounding box center [115, 586] width 20 height 20
click at [12, 597] on div "13" at bounding box center [68, 586] width 113 height 27
click at [11, 597] on div "13 $44.79 Per Item $582.27 Total" at bounding box center [305, 619] width 610 height 93
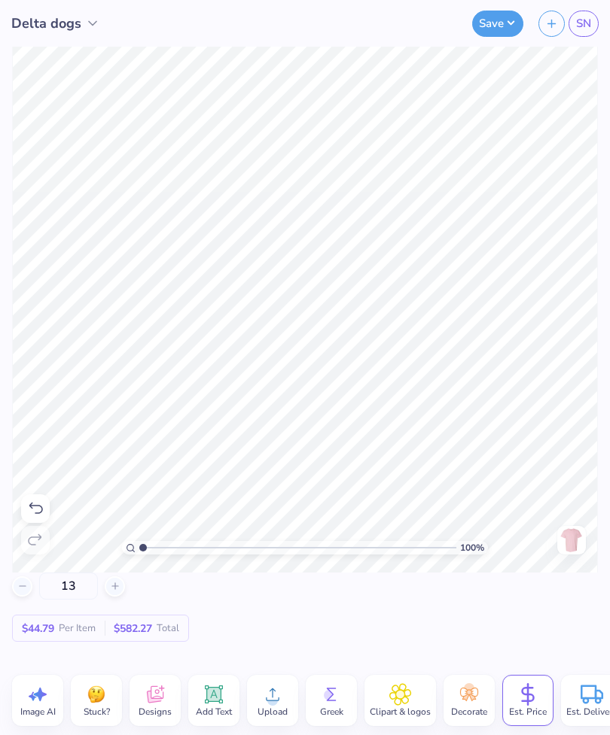
click at [117, 585] on icon at bounding box center [115, 586] width 11 height 11
click at [119, 587] on icon at bounding box center [115, 586] width 11 height 11
click at [117, 586] on line at bounding box center [114, 586] width 6 height 0
click at [117, 591] on icon at bounding box center [115, 586] width 11 height 11
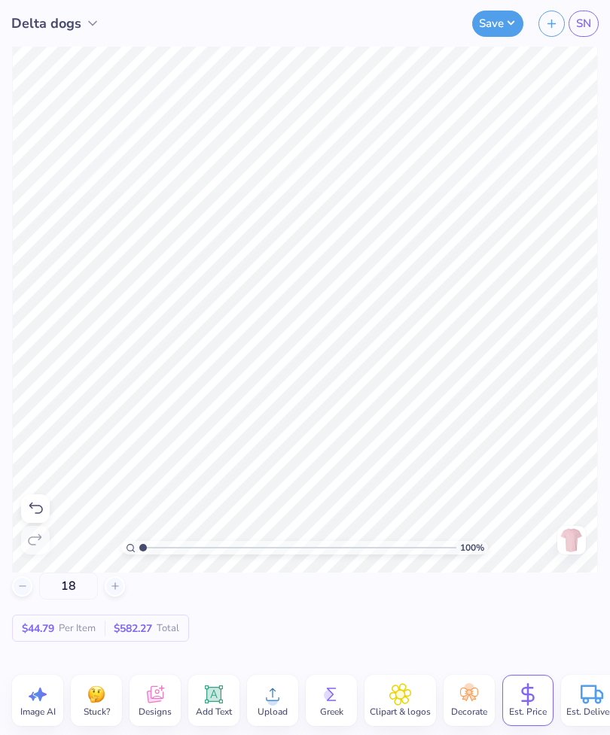
click at [116, 590] on icon at bounding box center [115, 586] width 11 height 11
click at [114, 591] on div at bounding box center [115, 586] width 20 height 20
click at [114, 589] on icon at bounding box center [115, 586] width 11 height 11
click at [113, 589] on icon at bounding box center [115, 586] width 11 height 11
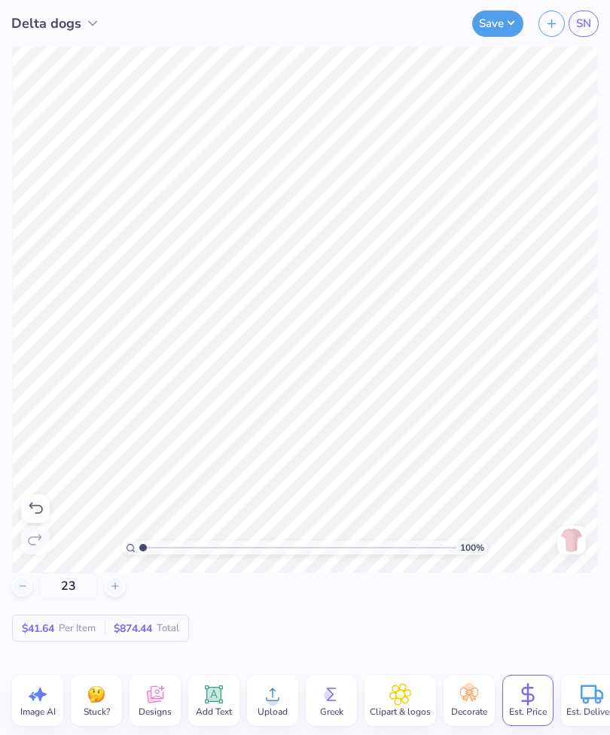
click at [115, 588] on line at bounding box center [115, 586] width 0 height 6
click at [115, 586] on line at bounding box center [114, 586] width 6 height 0
type input "25"
